Goal: Task Accomplishment & Management: Manage account settings

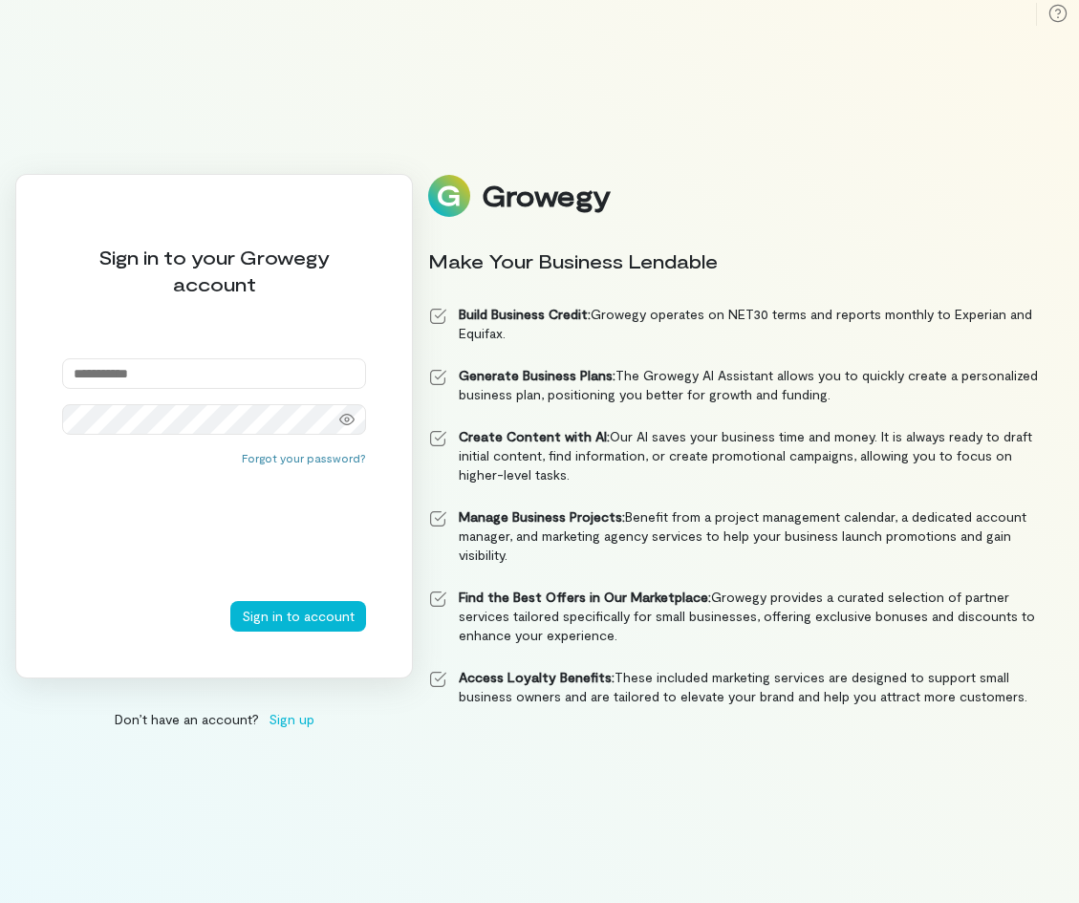
type input "**********"
click at [300, 617] on button "Sign in to account" at bounding box center [298, 616] width 136 height 31
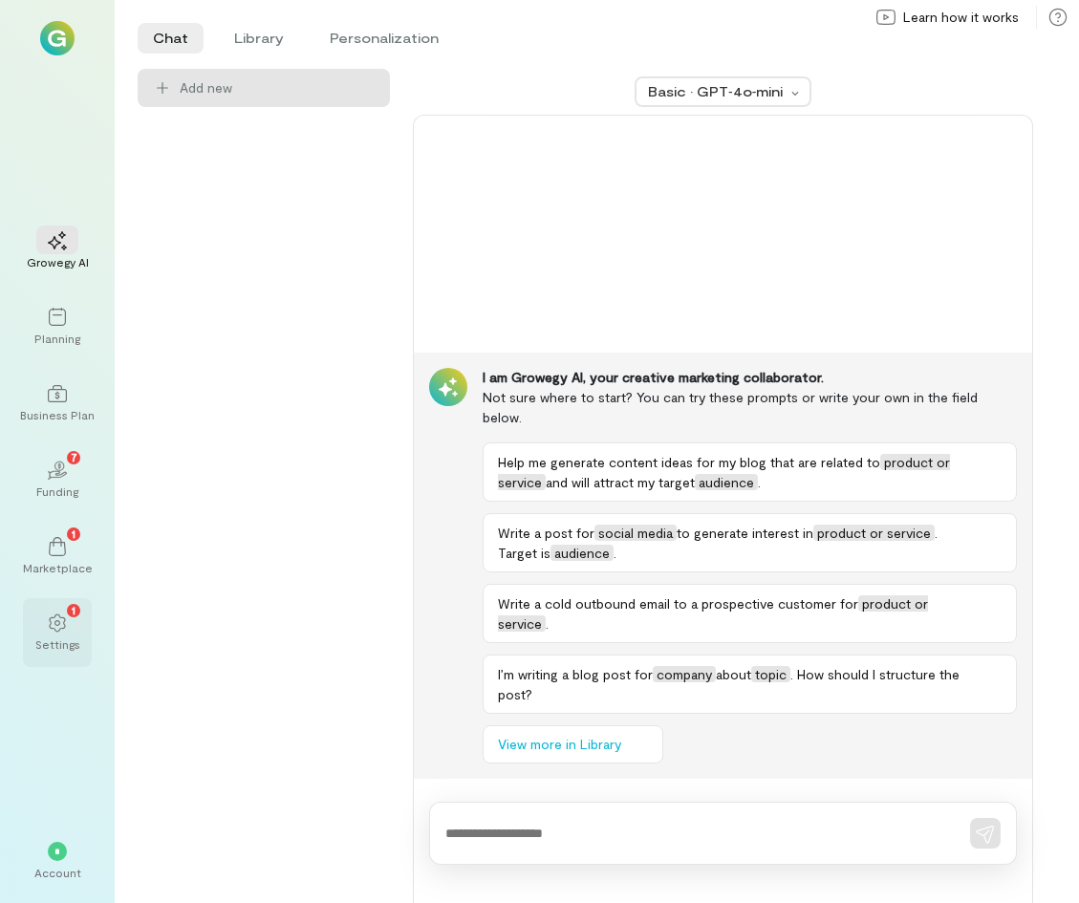
click at [62, 617] on icon at bounding box center [57, 623] width 19 height 19
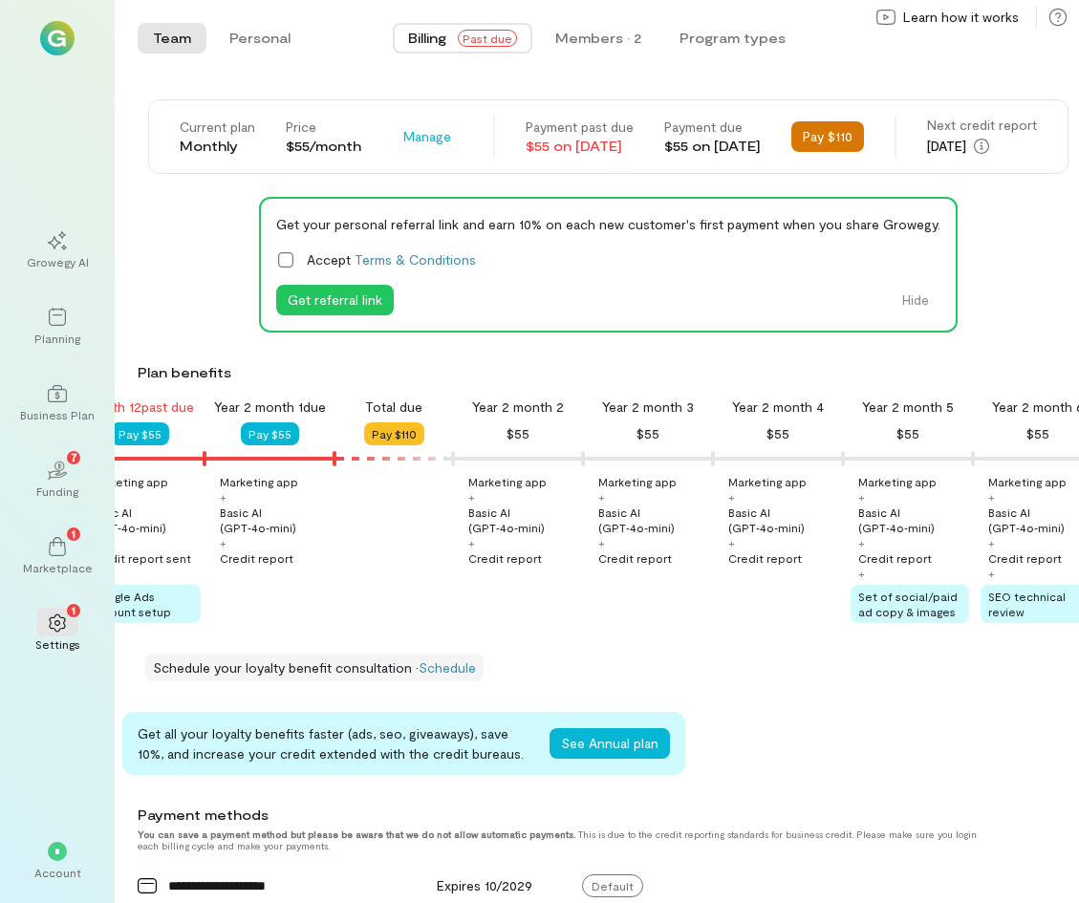
click at [864, 135] on button "Pay $110" at bounding box center [828, 136] width 73 height 31
click at [864, 139] on button "Pay $110" at bounding box center [828, 136] width 73 height 31
click at [388, 445] on button "Pay $110" at bounding box center [394, 434] width 60 height 23
